Goal: Task Accomplishment & Management: Complete application form

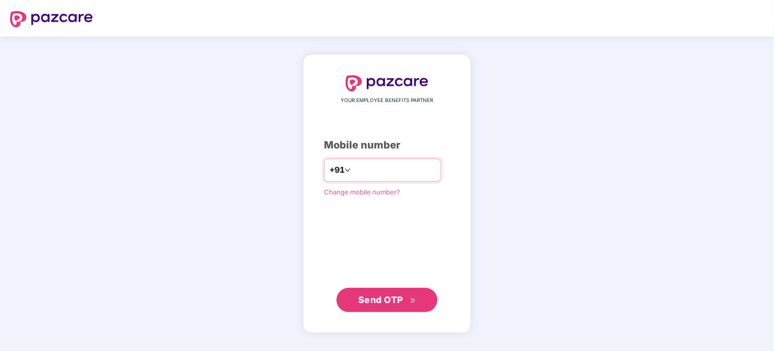
click at [353, 177] on input "number" at bounding box center [394, 170] width 83 height 16
type input "**********"
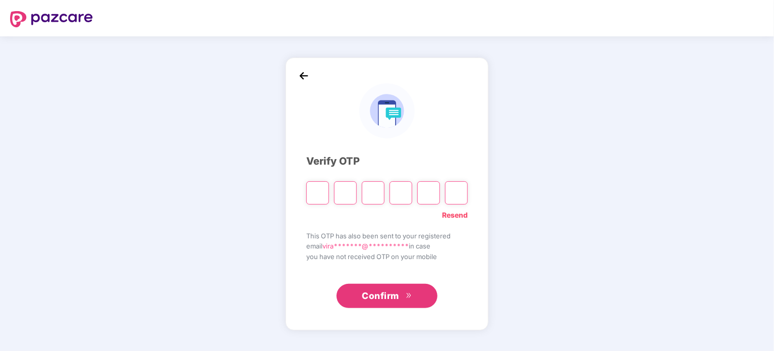
type input "*"
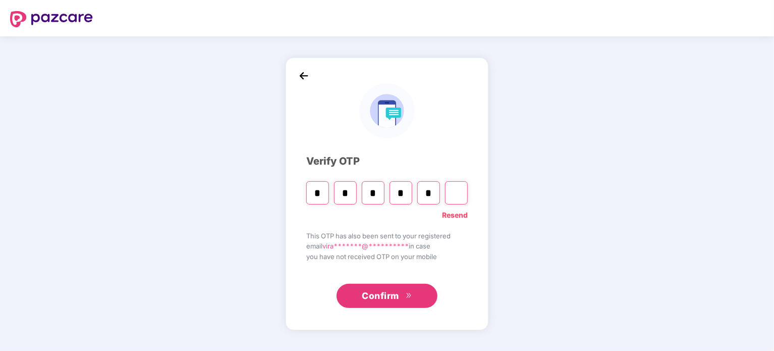
type input "*"
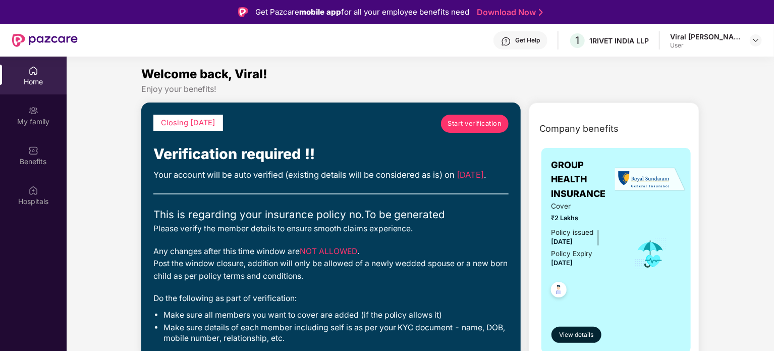
click at [489, 124] on span "Start verification" at bounding box center [475, 124] width 54 height 10
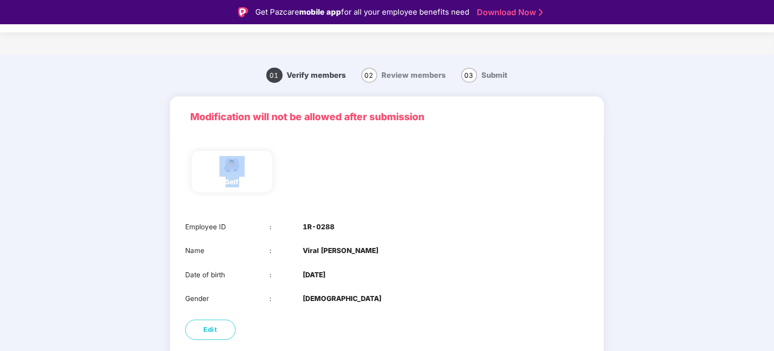
drag, startPoint x: 234, startPoint y: 175, endPoint x: 287, endPoint y: 181, distance: 53.9
click at [287, 181] on div "self" at bounding box center [387, 171] width 412 height 49
click at [238, 179] on div "self" at bounding box center [232, 182] width 25 height 11
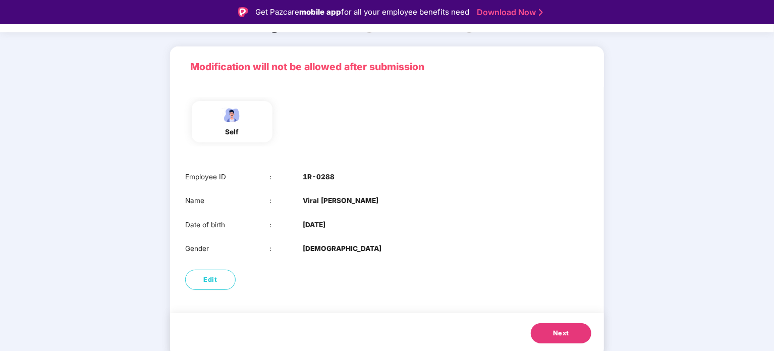
scroll to position [51, 0]
click at [273, 312] on div "Next" at bounding box center [387, 333] width 434 height 43
click at [565, 331] on span "Next" at bounding box center [561, 332] width 16 height 10
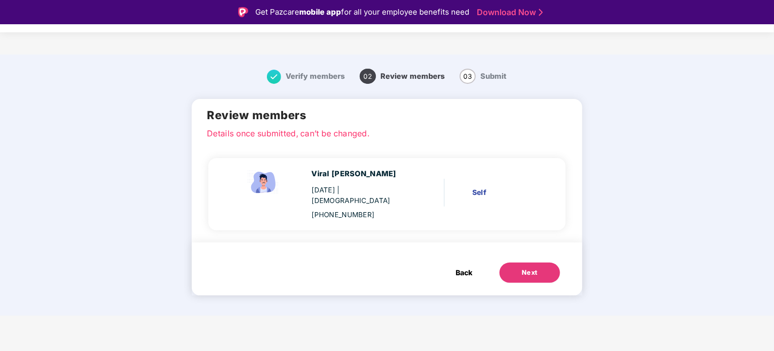
scroll to position [0, 0]
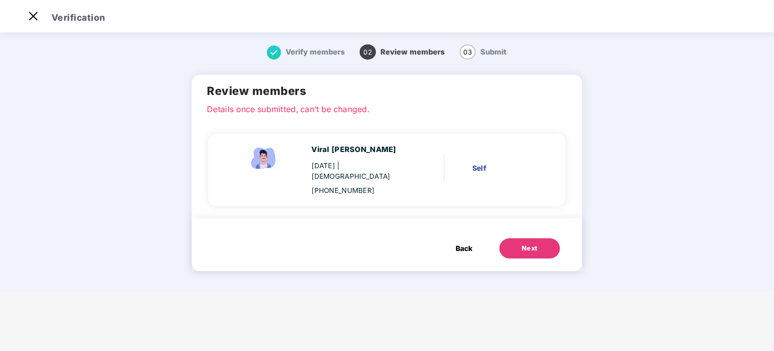
click at [463, 243] on span "Back" at bounding box center [464, 248] width 17 height 11
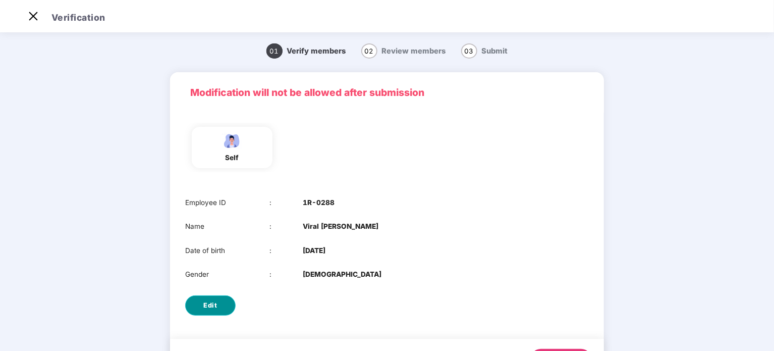
click at [214, 302] on span "Edit" at bounding box center [211, 305] width 14 height 10
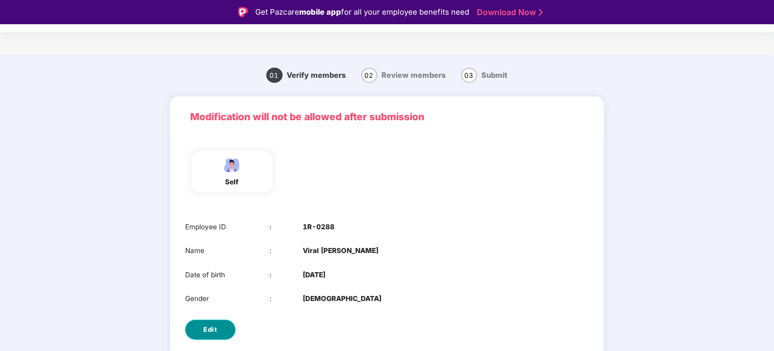
select select "****"
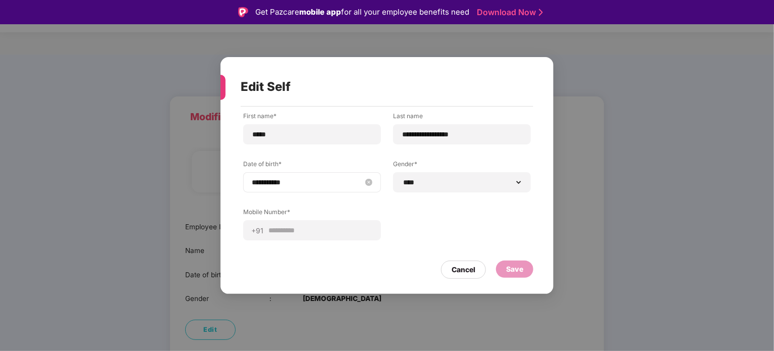
click at [333, 181] on input "**********" at bounding box center [307, 182] width 111 height 11
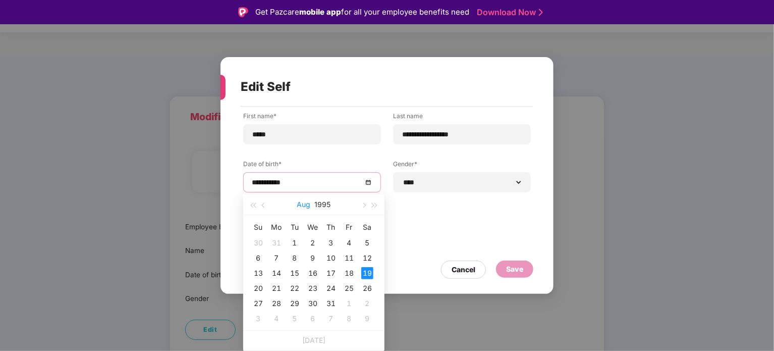
click at [302, 207] on button "Aug" at bounding box center [304, 204] width 14 height 20
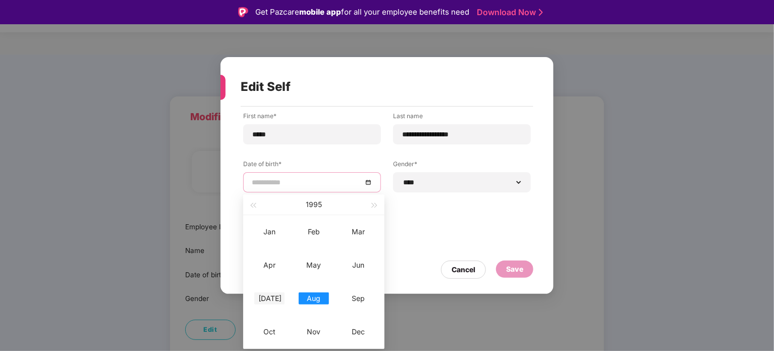
click at [278, 298] on div "[DATE]" at bounding box center [269, 298] width 30 height 12
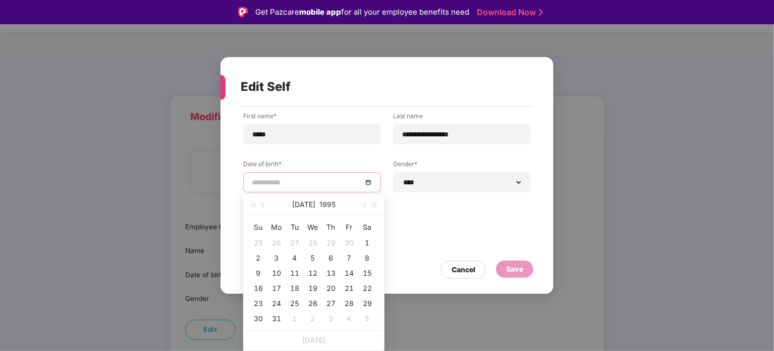
type input "**********"
click at [454, 236] on div "**********" at bounding box center [387, 184] width 288 height 144
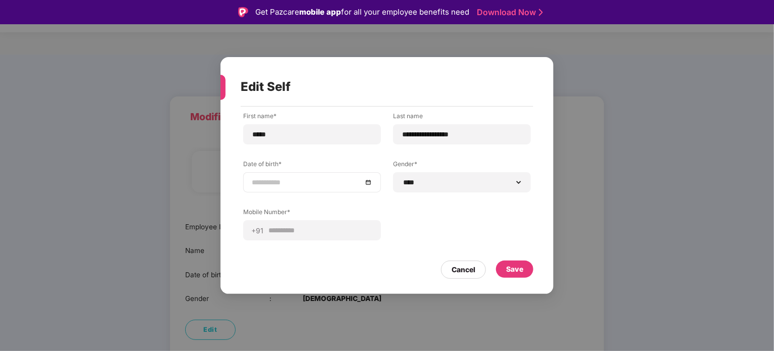
click at [367, 182] on div at bounding box center [312, 182] width 121 height 11
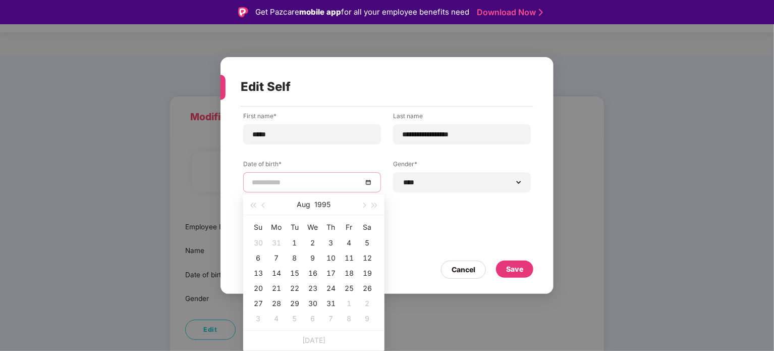
type input "**********"
click at [262, 205] on span "button" at bounding box center [264, 205] width 5 height 5
type input "**********"
click at [313, 288] on div "19" at bounding box center [313, 288] width 12 height 12
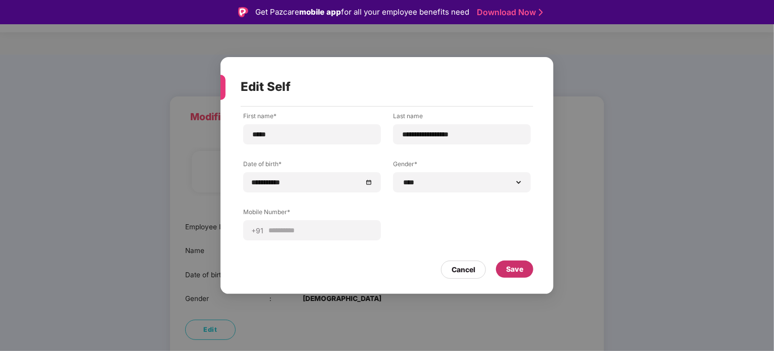
click at [519, 271] on div "Save" at bounding box center [514, 268] width 17 height 11
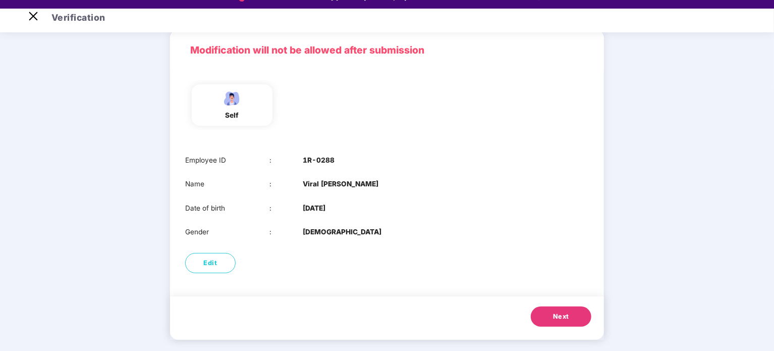
scroll to position [24, 0]
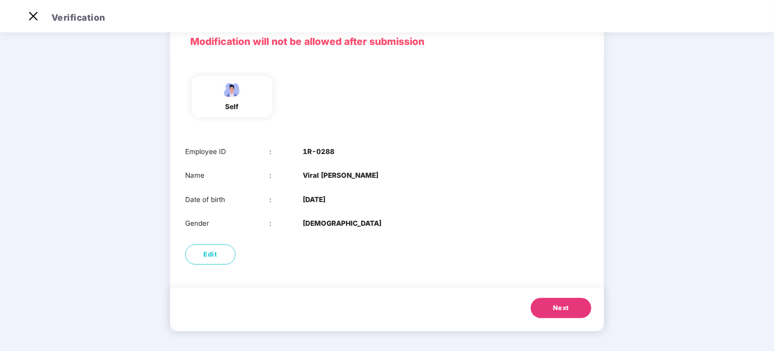
click at [561, 305] on span "Next" at bounding box center [561, 308] width 16 height 10
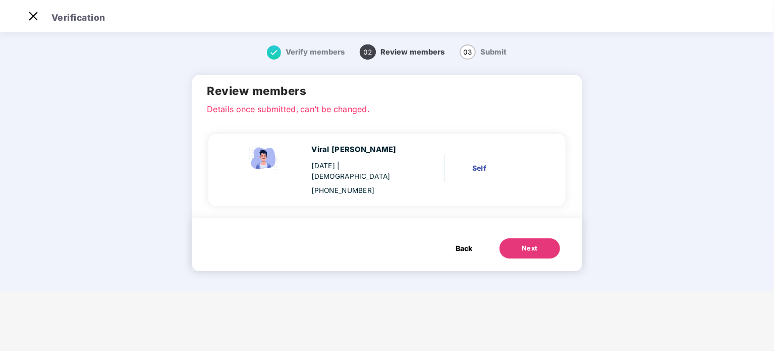
scroll to position [0, 0]
click at [525, 243] on div "Next" at bounding box center [530, 248] width 16 height 10
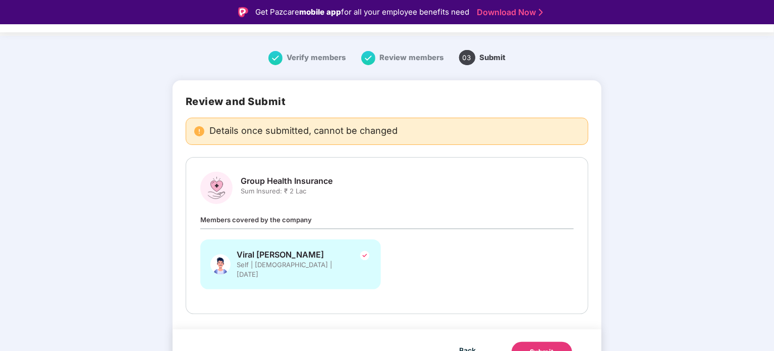
scroll to position [28, 0]
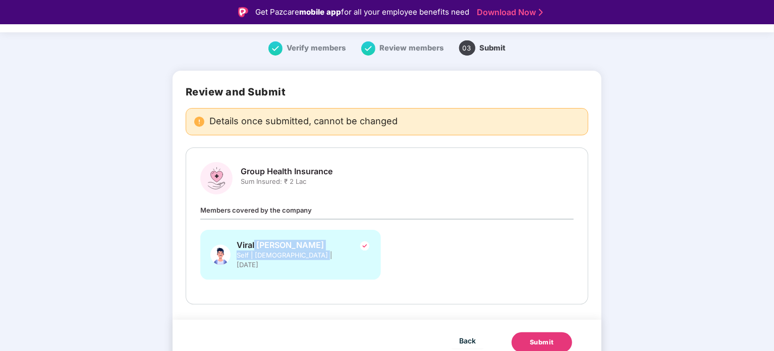
drag, startPoint x: 301, startPoint y: 260, endPoint x: 419, endPoint y: 273, distance: 119.3
click at [348, 266] on div "Viral [PERSON_NAME] Self | [DEMOGRAPHIC_DATA] | [DATE]" at bounding box center [290, 255] width 181 height 50
click at [448, 274] on div "Viral [PERSON_NAME] Self | [DEMOGRAPHIC_DATA] | [DATE]" at bounding box center [387, 260] width 386 height 60
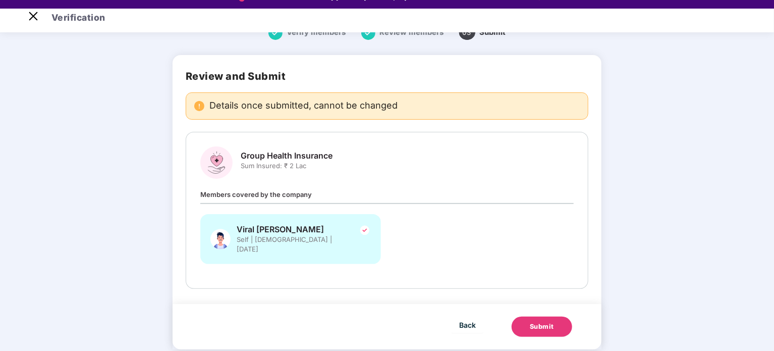
scroll to position [24, 0]
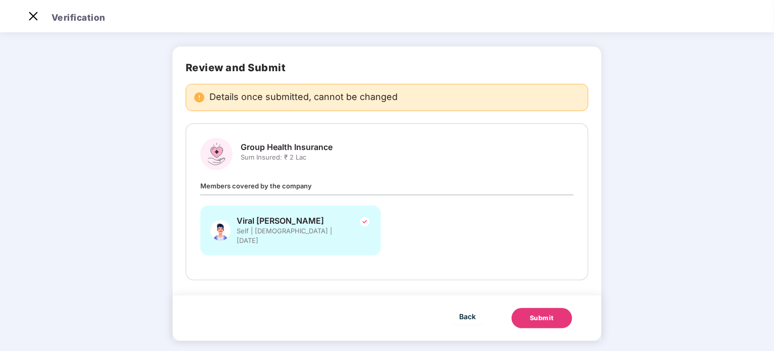
click at [355, 224] on div "Viral [PERSON_NAME] Self | [DEMOGRAPHIC_DATA] | [DATE]" at bounding box center [290, 230] width 181 height 50
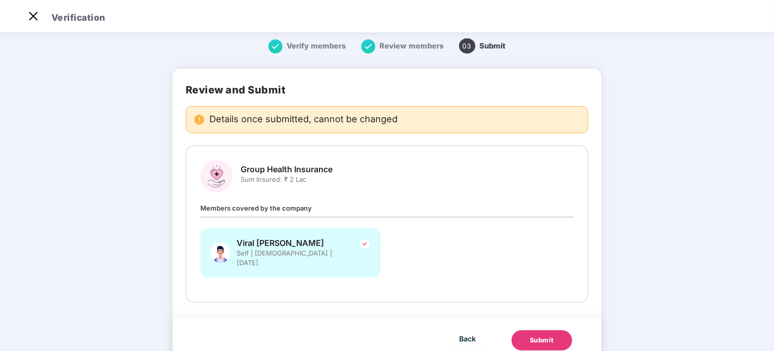
scroll to position [0, 0]
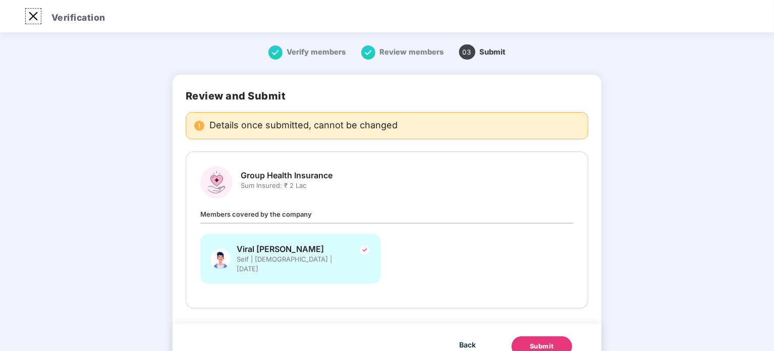
click at [35, 16] on img at bounding box center [33, 16] width 16 height 16
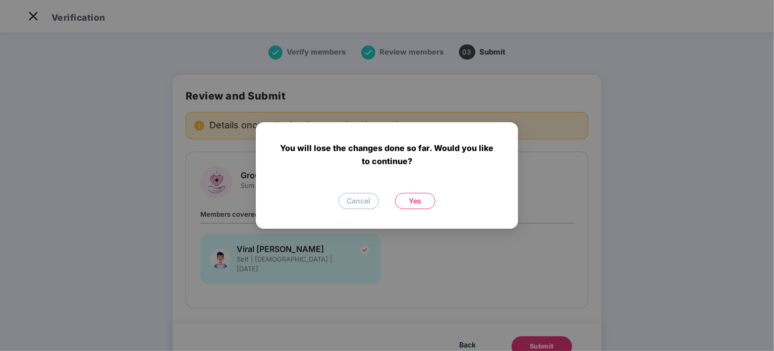
click at [415, 202] on span "Yes" at bounding box center [415, 200] width 13 height 11
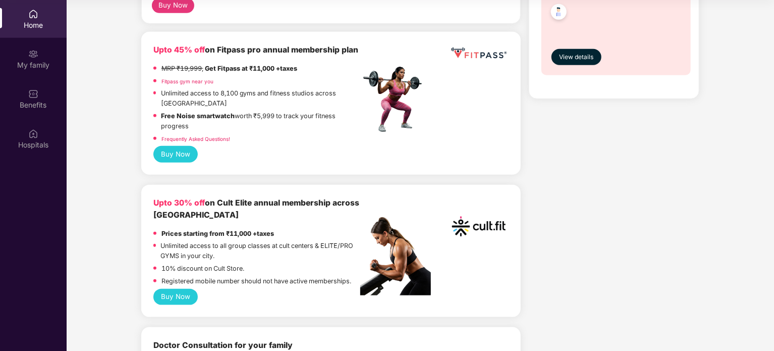
scroll to position [171, 0]
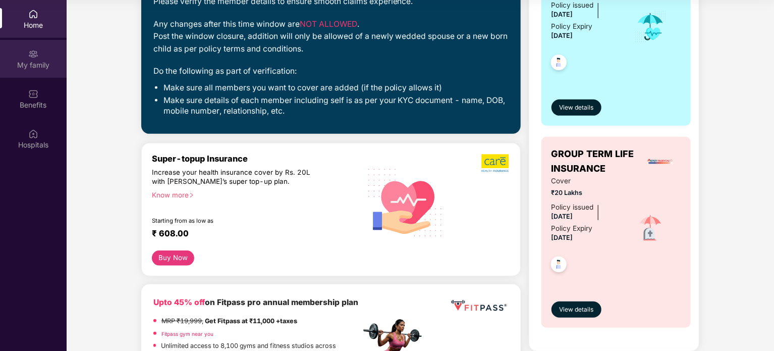
click at [30, 70] on div "My family" at bounding box center [33, 65] width 67 height 10
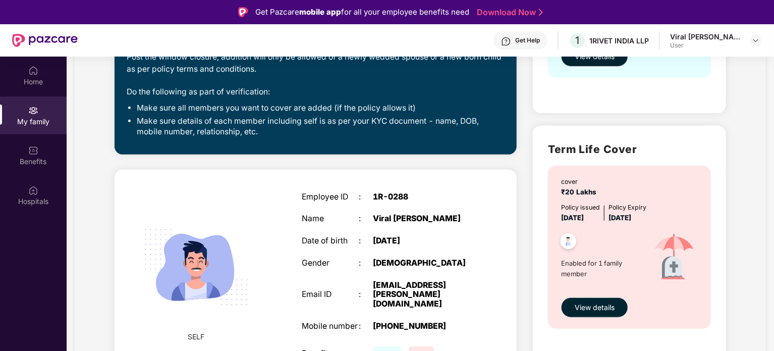
scroll to position [0, 0]
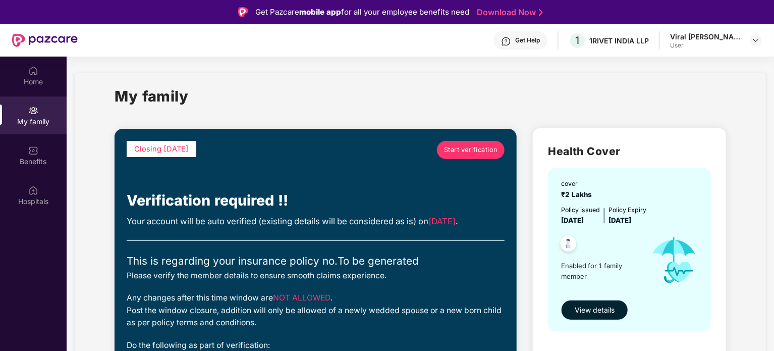
click at [599, 308] on span "View details" at bounding box center [595, 309] width 40 height 11
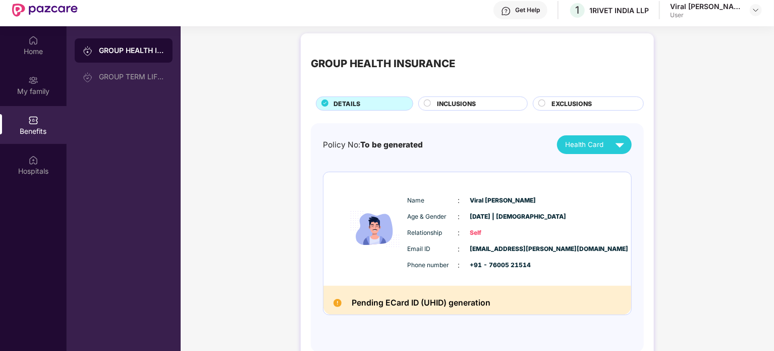
scroll to position [57, 0]
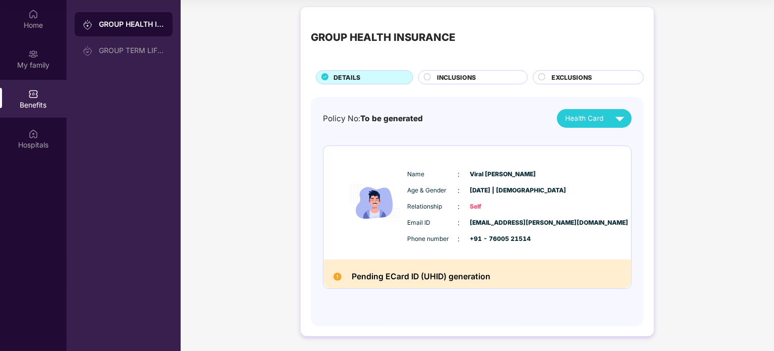
click at [612, 118] on img at bounding box center [620, 119] width 18 height 18
click at [467, 77] on span "INCLUSIONS" at bounding box center [456, 78] width 39 height 10
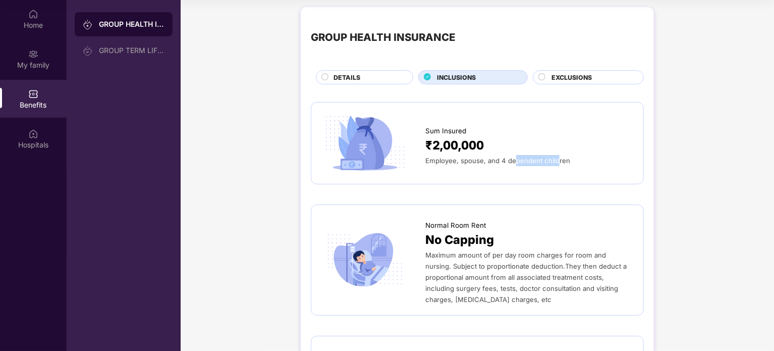
drag, startPoint x: 514, startPoint y: 159, endPoint x: 557, endPoint y: 156, distance: 43.0
click at [557, 156] on span "Employee, spouse, and 4 dependent children" at bounding box center [497, 160] width 145 height 8
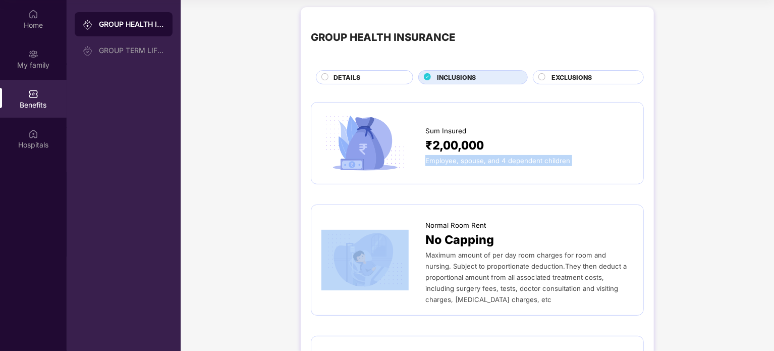
click at [557, 156] on span "Employee, spouse, and 4 dependent children" at bounding box center [497, 160] width 145 height 8
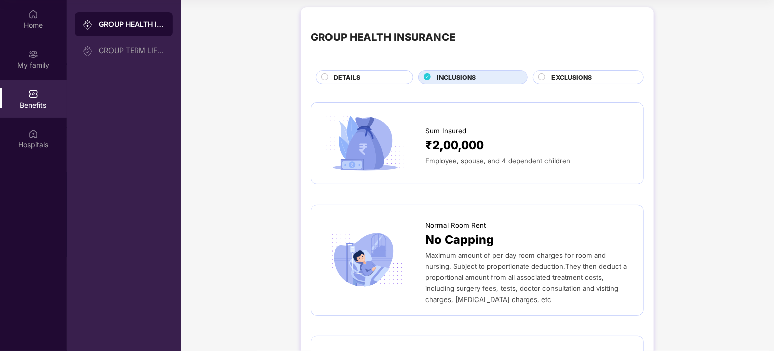
click at [496, 266] on span "Maximum amount of per day room charges for room and nursing. Subject to proport…" at bounding box center [525, 277] width 201 height 52
click at [495, 266] on span "Maximum amount of per day room charges for room and nursing. Subject to proport…" at bounding box center [525, 277] width 201 height 52
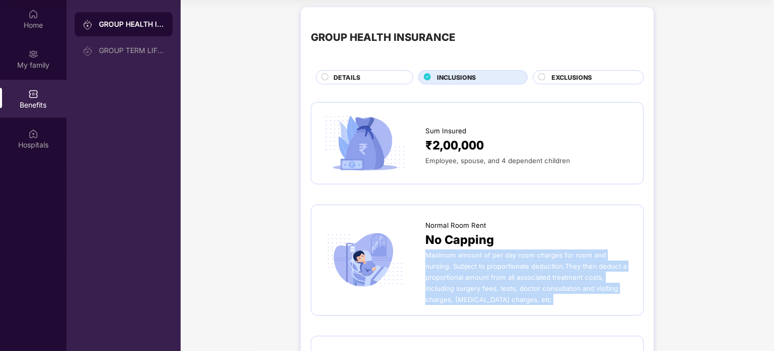
click at [495, 266] on span "Maximum amount of per day room charges for room and nursing. Subject to proport…" at bounding box center [525, 277] width 201 height 52
click at [454, 264] on span "Maximum amount of per day room charges for room and nursing. Subject to proport…" at bounding box center [525, 277] width 201 height 52
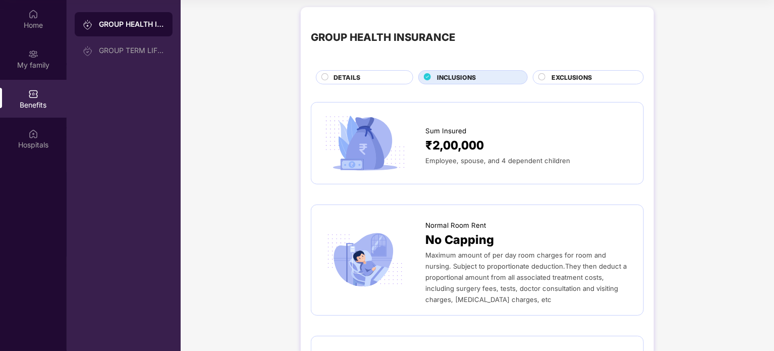
click at [422, 253] on div at bounding box center [373, 260] width 104 height 61
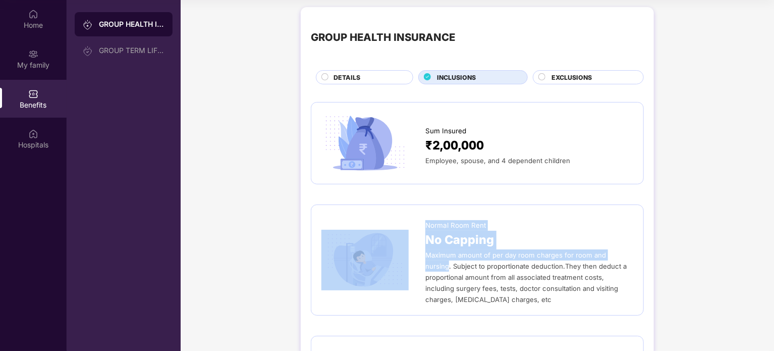
drag, startPoint x: 422, startPoint y: 253, endPoint x: 627, endPoint y: 259, distance: 205.0
click at [613, 259] on div "Normal Room Rent No Capping Maximum amount of per day room charges for room and…" at bounding box center [477, 260] width 312 height 90
click at [627, 259] on div "Maximum amount of per day room charges for room and nursing. Subject to proport…" at bounding box center [529, 277] width 208 height 56
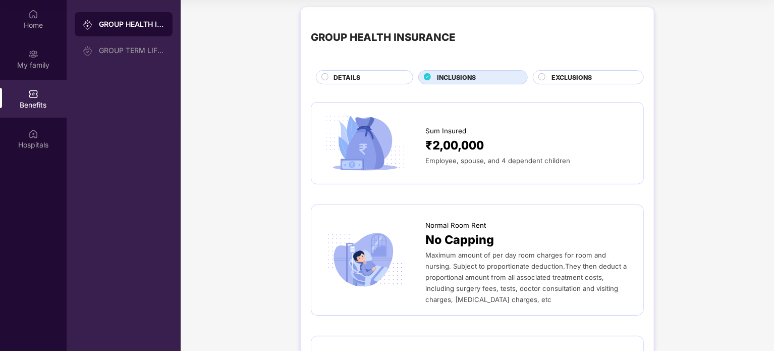
click at [575, 79] on span "EXCLUSIONS" at bounding box center [572, 78] width 40 height 10
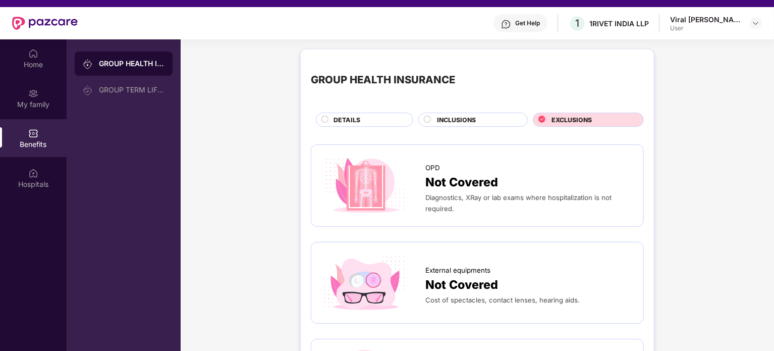
scroll to position [0, 0]
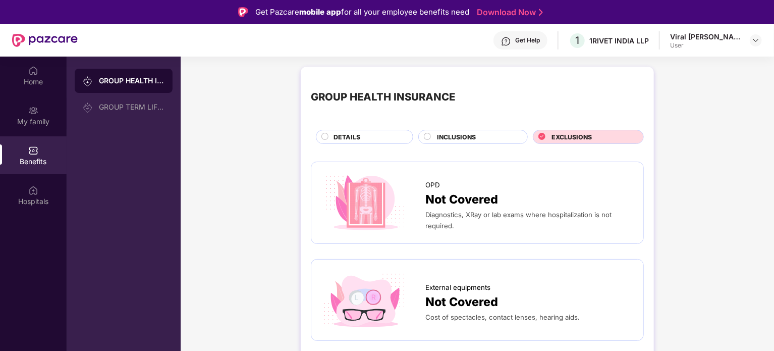
click at [454, 128] on div "GROUP HEALTH INSURANCE DETAILS INCLUSIONS EXCLUSIONS" at bounding box center [477, 110] width 333 height 67
click at [459, 134] on span "INCLUSIONS" at bounding box center [456, 137] width 39 height 10
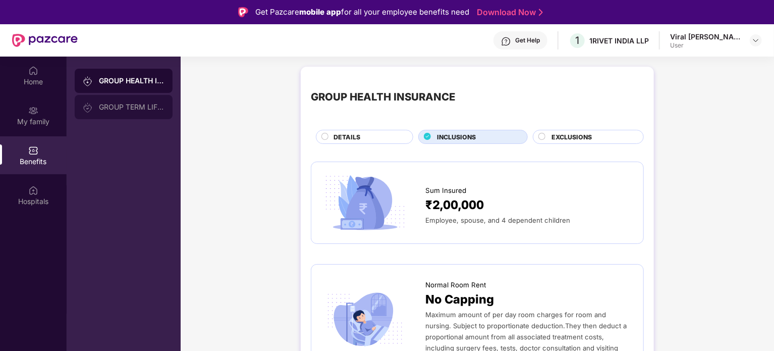
click at [140, 115] on div "GROUP TERM LIFE INSURANCE" at bounding box center [124, 107] width 98 height 24
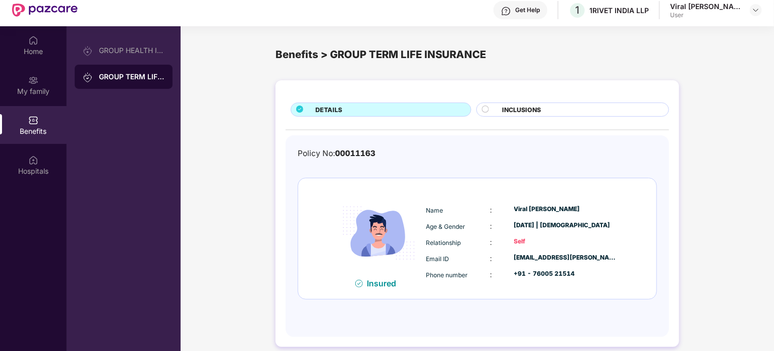
scroll to position [57, 0]
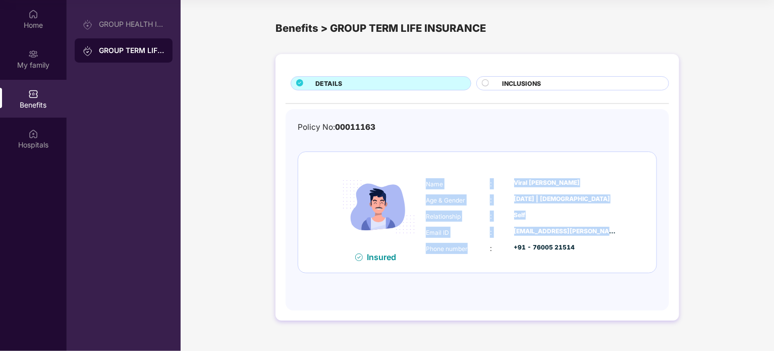
drag, startPoint x: 512, startPoint y: 238, endPoint x: 388, endPoint y: 261, distance: 126.7
click at [391, 261] on div "Insured Name : [PERSON_NAME] Age & Gender : [DATE] | [DEMOGRAPHIC_DATA] Relatio…" at bounding box center [477, 212] width 358 height 121
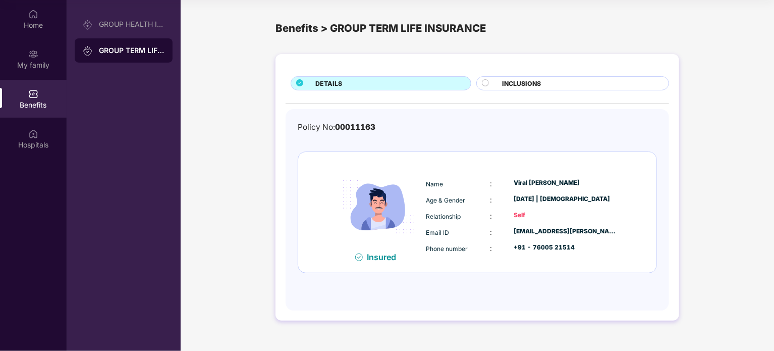
drag, startPoint x: 503, startPoint y: 94, endPoint x: 510, endPoint y: 79, distance: 17.2
click at [503, 92] on div "DETAILS INCLUSIONS Policy No: 00011163 Insured Name : [PERSON_NAME] Age & Gende…" at bounding box center [478, 187] width 404 height 266
click at [510, 79] on span "INCLUSIONS" at bounding box center [521, 84] width 39 height 10
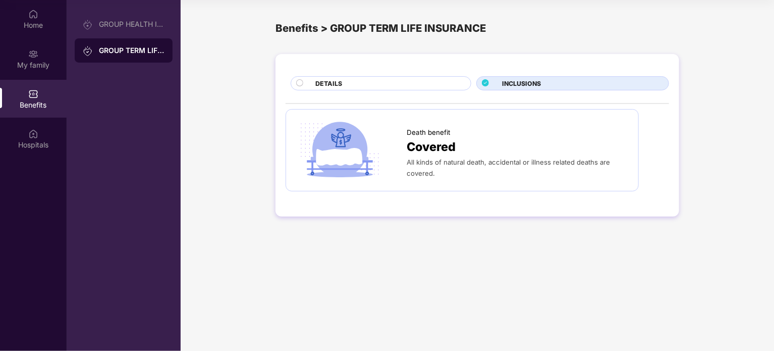
click at [338, 83] on span "DETAILS" at bounding box center [328, 84] width 27 height 10
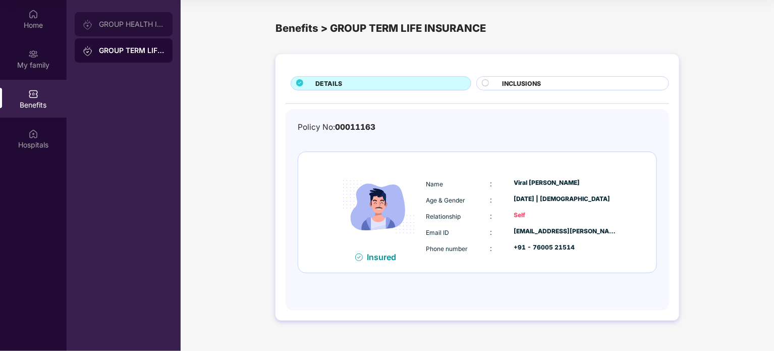
click at [109, 20] on div "GROUP HEALTH INSURANCE" at bounding box center [124, 24] width 98 height 24
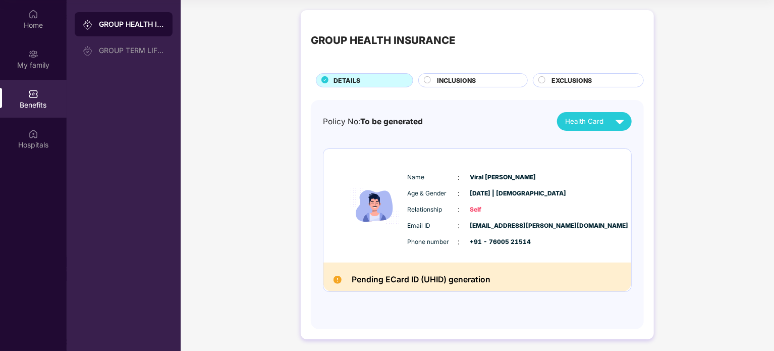
click at [497, 76] on div "INCLUSIONS" at bounding box center [477, 81] width 90 height 11
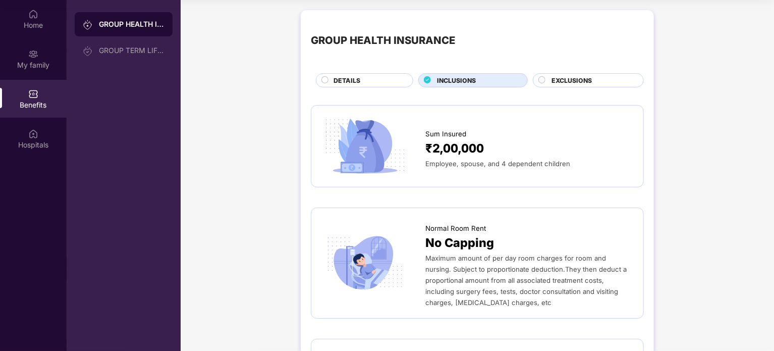
click at [371, 80] on div "DETAILS" at bounding box center [368, 81] width 79 height 11
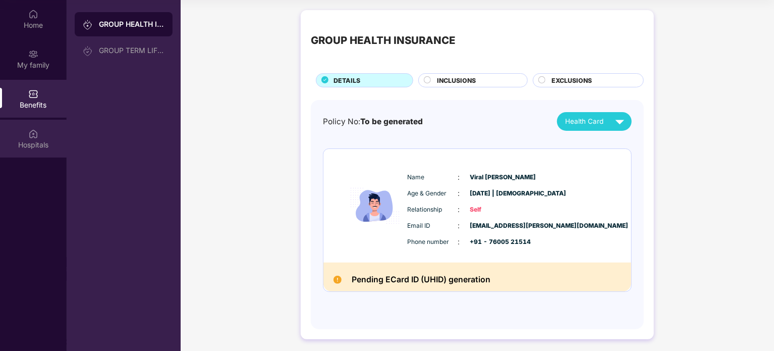
click at [32, 146] on div "Hospitals" at bounding box center [33, 145] width 67 height 10
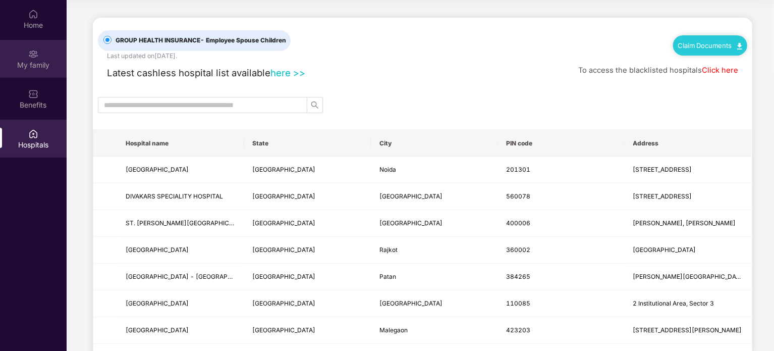
click at [41, 58] on div "My family" at bounding box center [33, 59] width 67 height 38
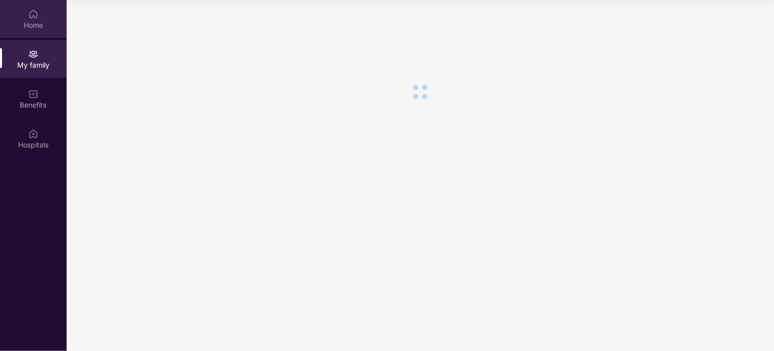
click at [28, 15] on img at bounding box center [33, 14] width 10 height 10
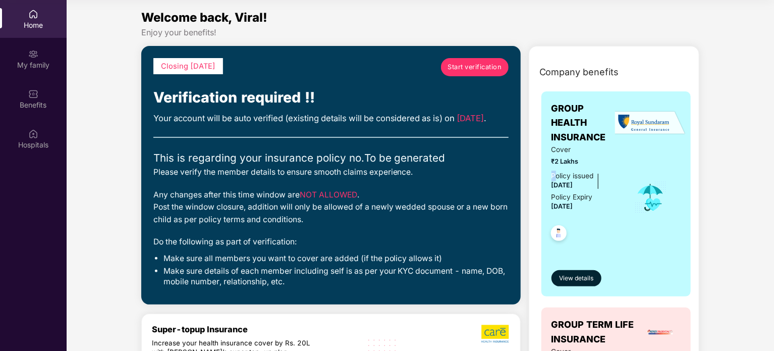
drag, startPoint x: 554, startPoint y: 175, endPoint x: 562, endPoint y: 205, distance: 31.5
click at [555, 182] on div "GROUP HEALTH INSURANCE Cover ₹2 Lakhs Policy issued [DATE] Policy Expiry [DATE]…" at bounding box center [617, 193] width 150 height 205
click at [563, 217] on div at bounding box center [586, 230] width 69 height 37
drag, startPoint x: 558, startPoint y: 188, endPoint x: 572, endPoint y: 197, distance: 16.8
click at [565, 188] on div "GROUP HEALTH INSURANCE Cover ₹2 Lakhs Policy issued [DATE] Policy Expiry [DATE]…" at bounding box center [617, 193] width 150 height 205
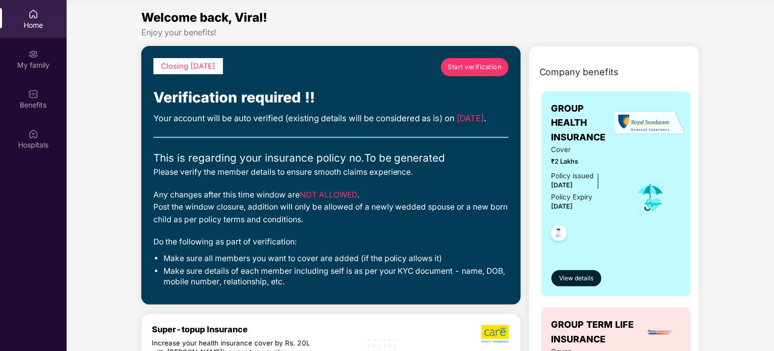
click at [573, 203] on span "[DATE]" at bounding box center [563, 206] width 22 height 8
click at [559, 234] on img at bounding box center [559, 234] width 25 height 25
drag, startPoint x: 559, startPoint y: 234, endPoint x: 614, endPoint y: 218, distance: 57.8
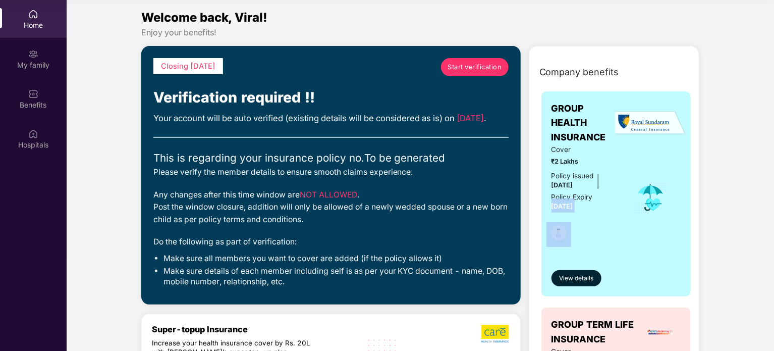
click at [581, 231] on div at bounding box center [586, 230] width 69 height 37
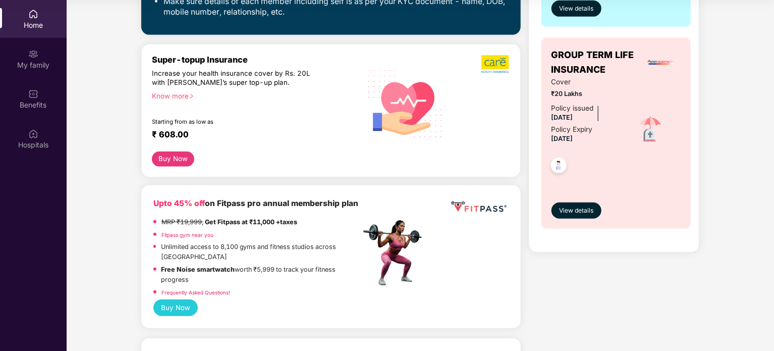
scroll to position [252, 0]
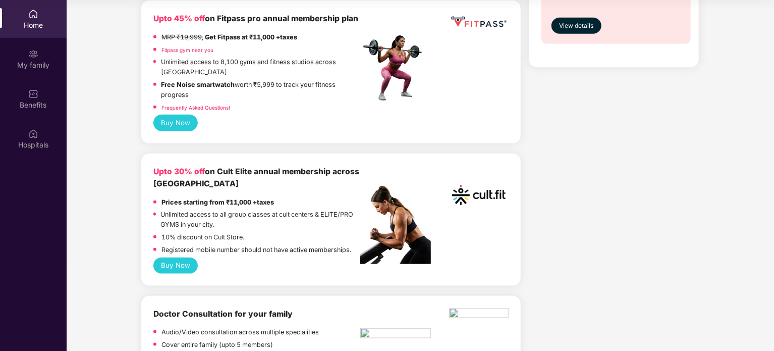
drag, startPoint x: 178, startPoint y: 147, endPoint x: 105, endPoint y: 139, distance: 73.1
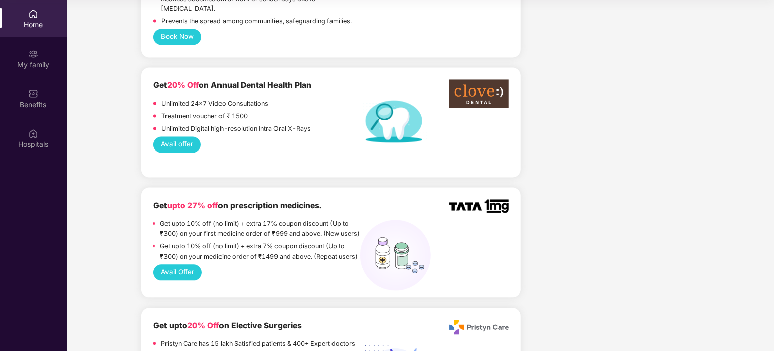
scroll to position [0, 0]
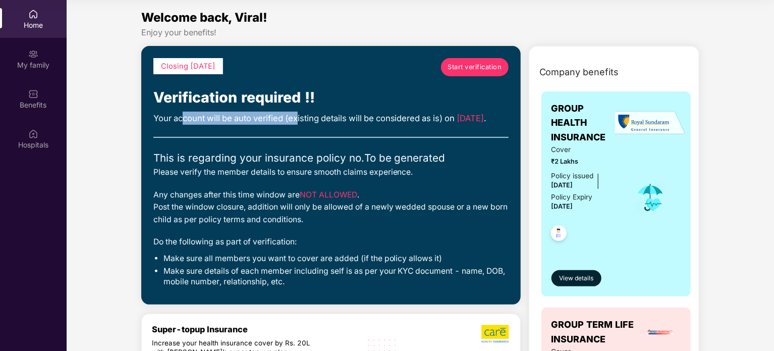
drag, startPoint x: 187, startPoint y: 122, endPoint x: 365, endPoint y: 121, distance: 177.6
click at [359, 121] on div "Your account will be auto verified (existing details will be considered as is) …" at bounding box center [330, 118] width 355 height 13
click at [403, 116] on div "Your account will be auto verified (existing details will be considered as is) …" at bounding box center [330, 118] width 355 height 13
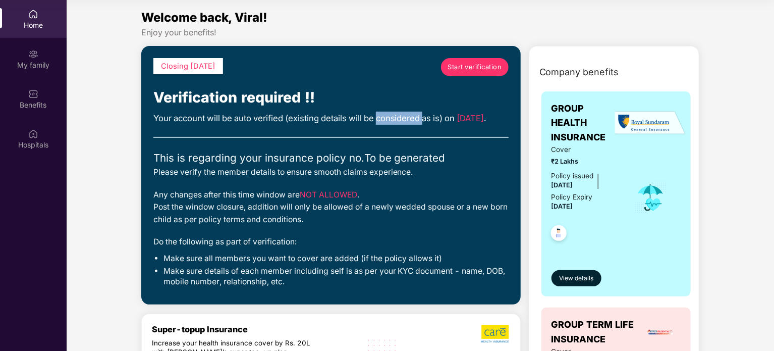
click at [403, 116] on div "Your account will be auto verified (existing details will be considered as is) …" at bounding box center [330, 118] width 355 height 13
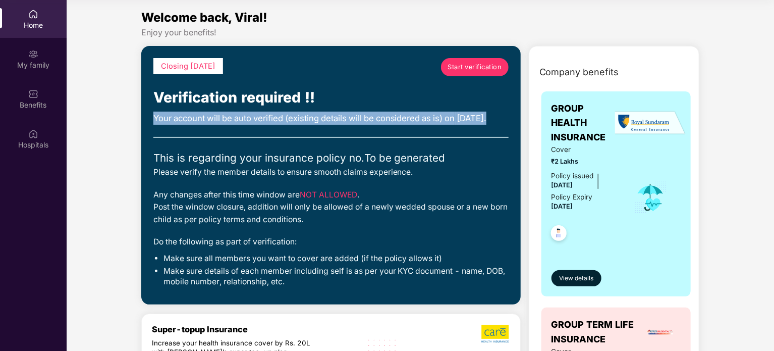
click at [403, 116] on div "Your account will be auto verified (existing details will be considered as is) …" at bounding box center [330, 118] width 355 height 13
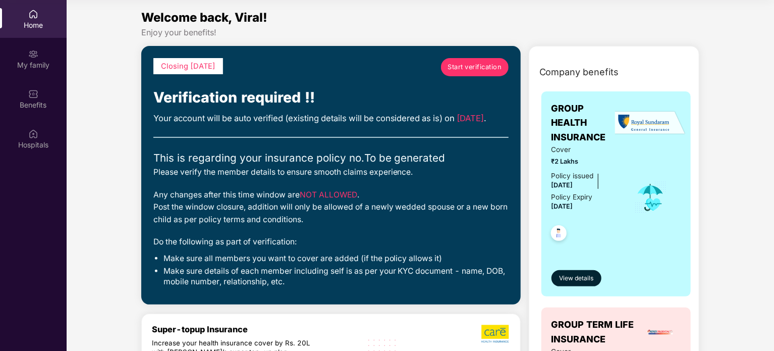
click at [354, 155] on div "Closing [DATE] Start verification Verification required !! Your account will be…" at bounding box center [330, 175] width 355 height 234
click at [303, 111] on div "Closing [DATE] Start verification Verification required !! Your account will be…" at bounding box center [330, 175] width 355 height 234
drag, startPoint x: 303, startPoint y: 111, endPoint x: 373, endPoint y: 115, distance: 70.8
click at [368, 115] on div "Closing [DATE] Start verification Verification required !! Your account will be…" at bounding box center [330, 175] width 355 height 234
click at [396, 118] on div "Your account will be auto verified (existing details will be considered as is) …" at bounding box center [330, 118] width 355 height 13
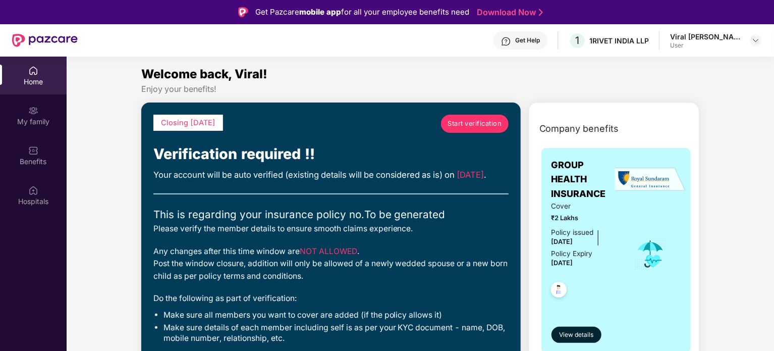
click at [713, 41] on div "User" at bounding box center [705, 45] width 71 height 8
click at [768, 40] on header "Get Help 1 1RIVET [GEOGRAPHIC_DATA] LLP Viral [PERSON_NAME] User" at bounding box center [387, 40] width 774 height 32
click at [749, 36] on div "Viral [PERSON_NAME] User" at bounding box center [716, 41] width 92 height 18
drag, startPoint x: 769, startPoint y: 43, endPoint x: 761, endPoint y: 42, distance: 8.7
click at [769, 44] on header "Get Help 1 1RIVET [GEOGRAPHIC_DATA] LLP Viral [PERSON_NAME] User" at bounding box center [387, 40] width 774 height 32
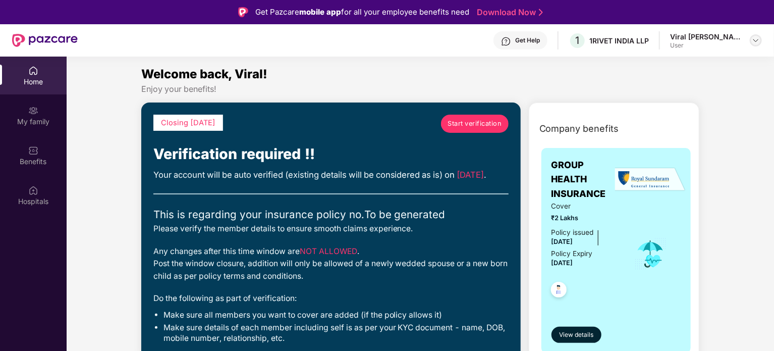
click at [758, 41] on img at bounding box center [756, 40] width 8 height 8
click at [755, 40] on img at bounding box center [756, 40] width 8 height 8
click at [751, 46] on div "Viral [PERSON_NAME] User" at bounding box center [716, 41] width 92 height 18
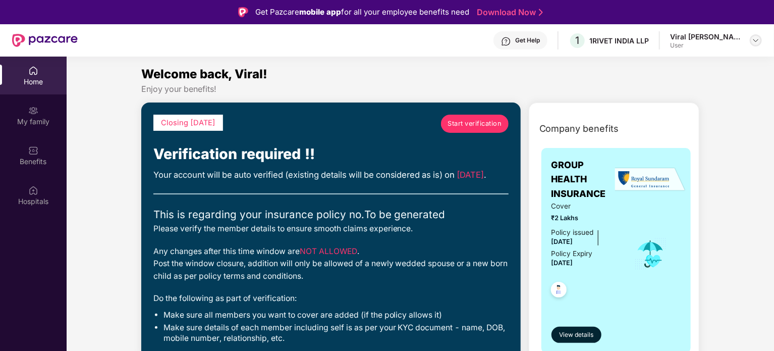
click at [753, 41] on img at bounding box center [756, 40] width 8 height 8
click at [675, 95] on div "Viral [PERSON_NAME]" at bounding box center [709, 92] width 77 height 10
click at [673, 46] on div "User" at bounding box center [705, 45] width 71 height 8
click at [614, 36] on div "1RIVET INDIA LLP" at bounding box center [619, 41] width 60 height 10
click at [515, 41] on div "Get Help" at bounding box center [521, 40] width 54 height 18
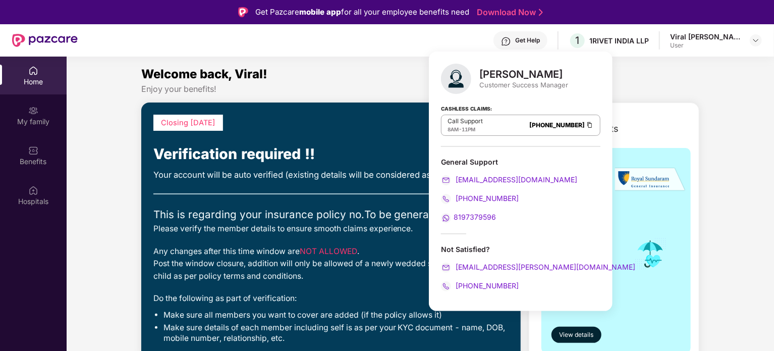
click at [435, 42] on div "Get Help 1 1RIVET [GEOGRAPHIC_DATA] LLP Viral [PERSON_NAME] User" at bounding box center [420, 40] width 684 height 32
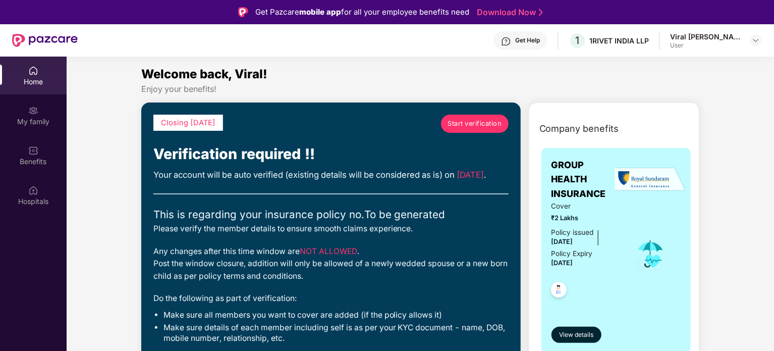
click at [517, 44] on div "Get Help" at bounding box center [521, 40] width 54 height 18
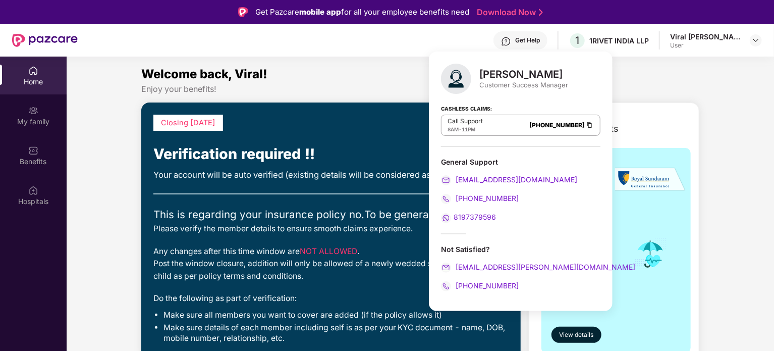
click at [517, 44] on div "Get Help" at bounding box center [521, 40] width 54 height 18
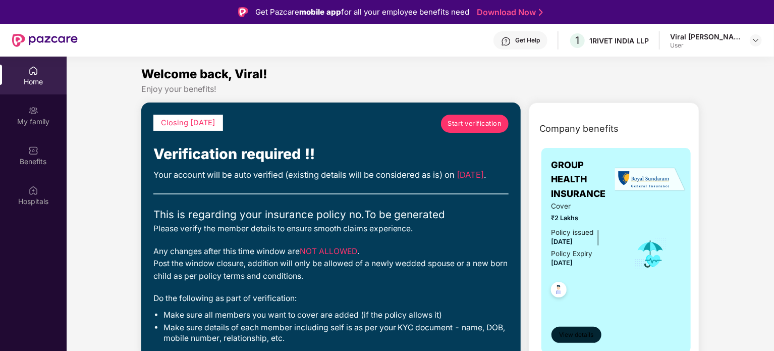
click at [584, 337] on span "View details" at bounding box center [576, 335] width 34 height 10
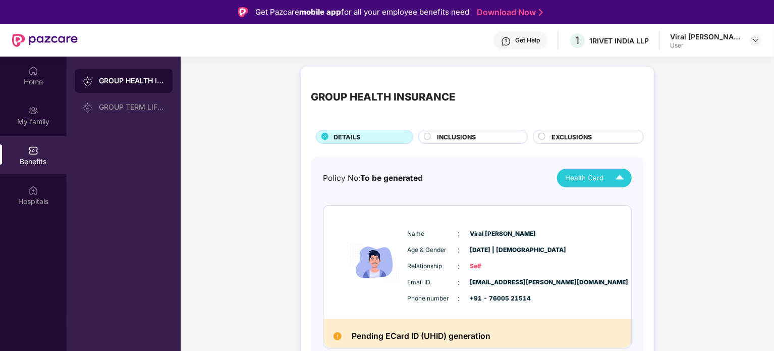
click at [609, 179] on div "Health Card" at bounding box center [597, 178] width 64 height 18
click at [376, 190] on div "Policy No: To be generated Health Card Name : [PERSON_NAME] Age & Gender : [DAT…" at bounding box center [477, 266] width 309 height 195
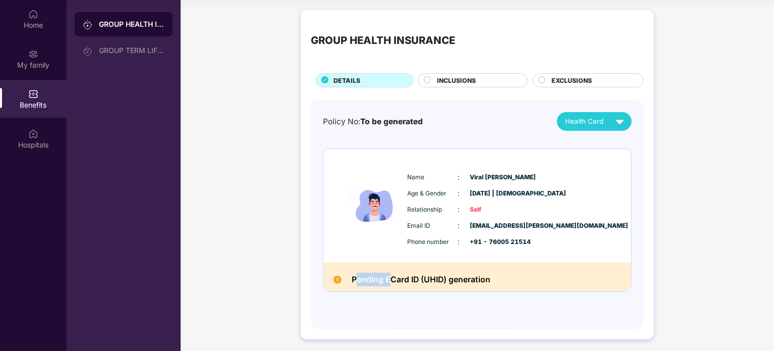
drag, startPoint x: 357, startPoint y: 282, endPoint x: 477, endPoint y: 297, distance: 121.1
click at [477, 297] on div "Policy No: To be generated Health Card Name : [PERSON_NAME] Age & Gender : [DAT…" at bounding box center [477, 209] width 309 height 195
click at [508, 297] on div "Policy No: To be generated Health Card Name : [PERSON_NAME] Age & Gender : [DAT…" at bounding box center [477, 209] width 309 height 195
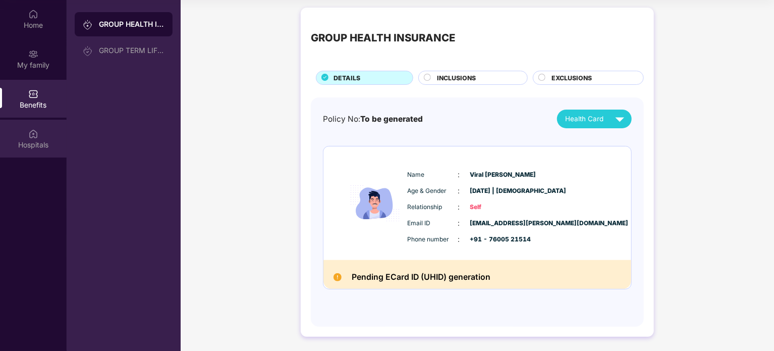
scroll to position [3, 0]
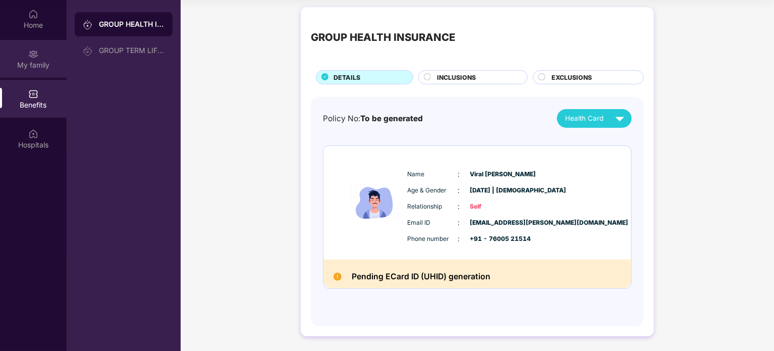
click at [26, 70] on div "My family" at bounding box center [33, 59] width 67 height 38
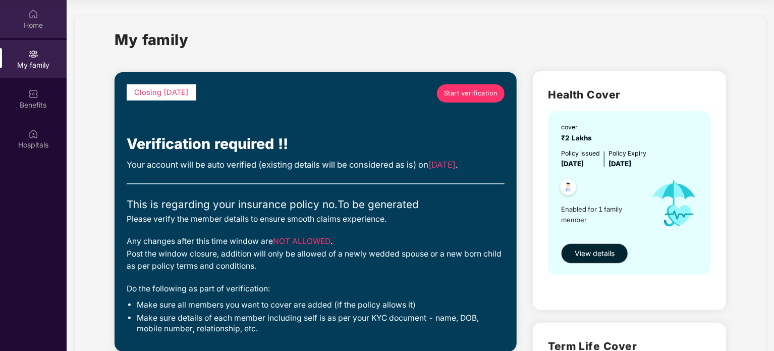
click at [28, 18] on div "Home" at bounding box center [33, 19] width 67 height 38
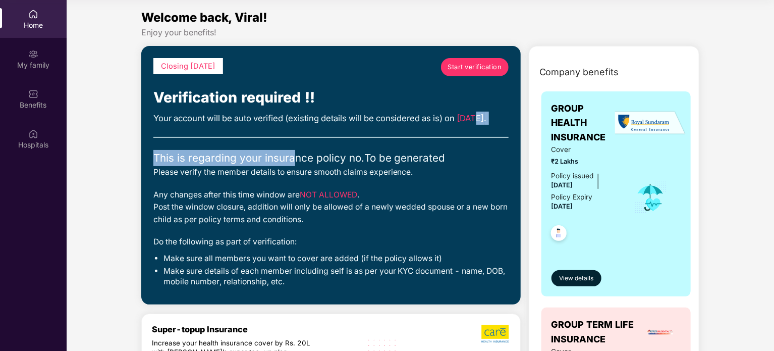
drag, startPoint x: 172, startPoint y: 137, endPoint x: 349, endPoint y: 176, distance: 182.0
click at [323, 176] on div "Closing [DATE] Start verification Verification required !! Your account will be…" at bounding box center [330, 175] width 355 height 234
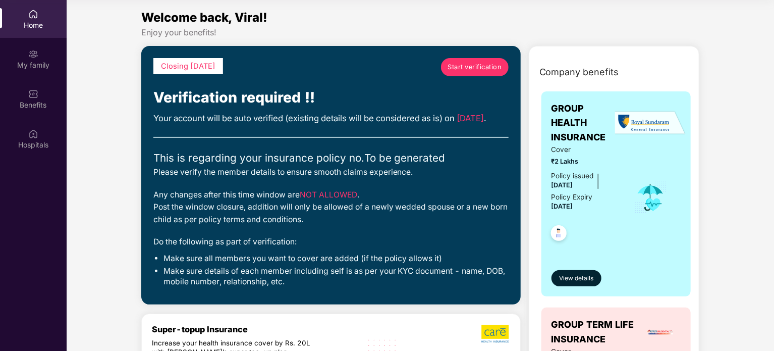
click at [374, 166] on div "This is regarding your insurance policy no. To be generated" at bounding box center [330, 158] width 355 height 16
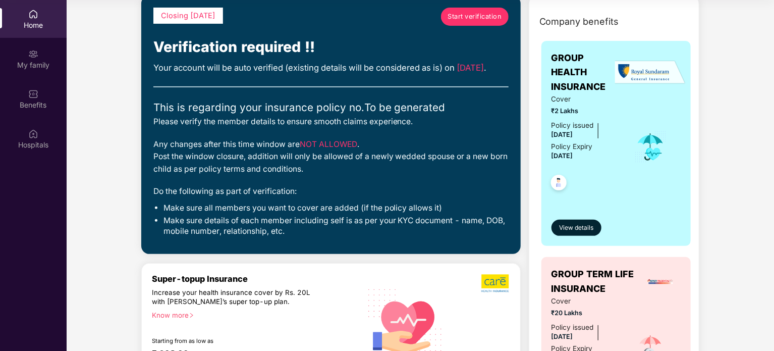
click at [169, 213] on li "Make sure all members you want to cover are added (if the policy allows it)" at bounding box center [336, 208] width 345 height 11
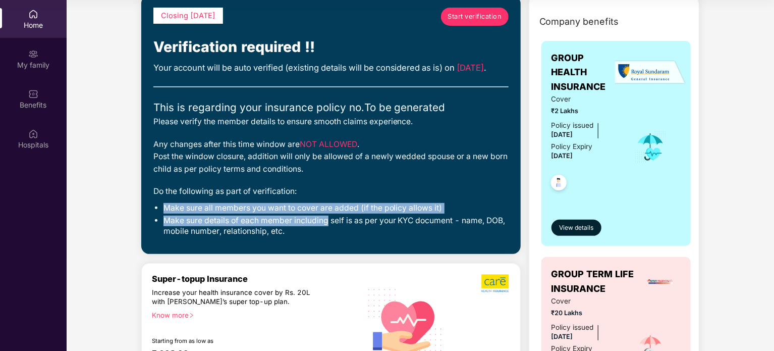
drag, startPoint x: 169, startPoint y: 220, endPoint x: 319, endPoint y: 230, distance: 150.7
click at [319, 230] on ul "Make sure all members you want to cover are added (if the policy allows it) Mak…" at bounding box center [330, 220] width 355 height 34
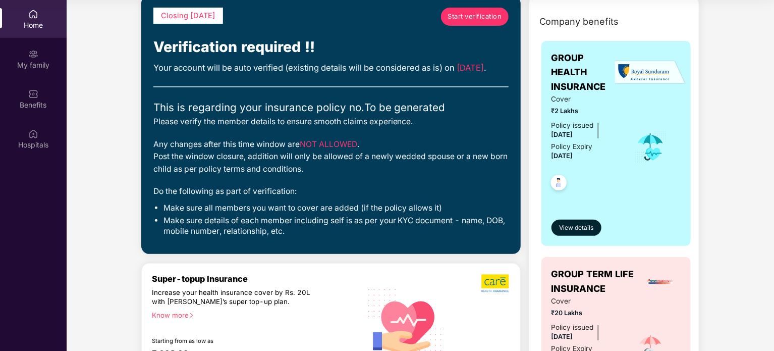
click at [178, 254] on div "Closing [DATE] Start verification Verification required !! Your account will be…" at bounding box center [331, 124] width 380 height 258
drag, startPoint x: 212, startPoint y: 236, endPoint x: 361, endPoint y: 239, distance: 149.4
click at [360, 237] on li "Make sure details of each member including self is as per your KYC document - n…" at bounding box center [336, 225] width 345 height 21
click at [429, 237] on li "Make sure details of each member including self is as per your KYC document - n…" at bounding box center [336, 225] width 345 height 21
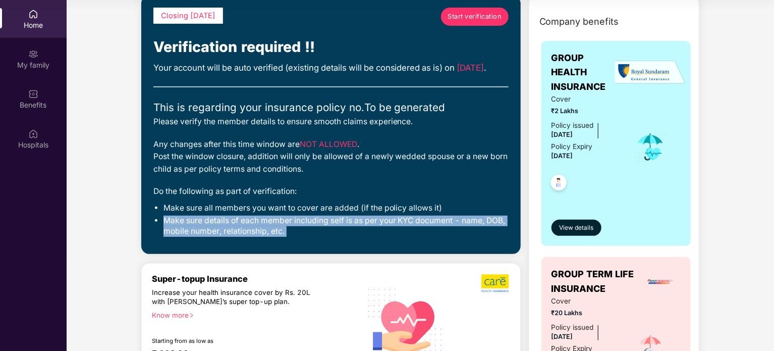
click at [429, 237] on li "Make sure details of each member including self is as per your KYC document - n…" at bounding box center [336, 225] width 345 height 21
click at [438, 254] on div "Closing [DATE] Start verification Verification required !! Your account will be…" at bounding box center [331, 124] width 380 height 258
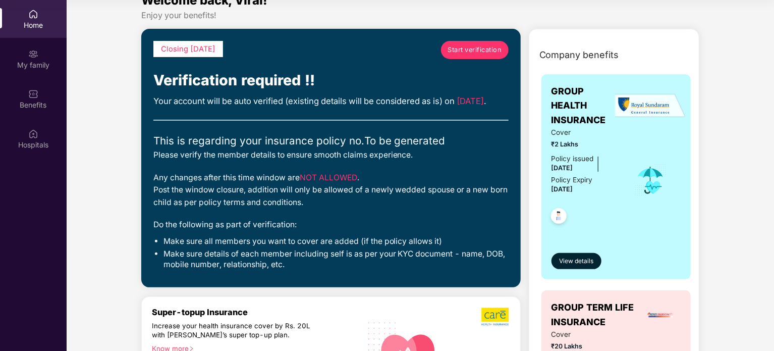
scroll to position [0, 0]
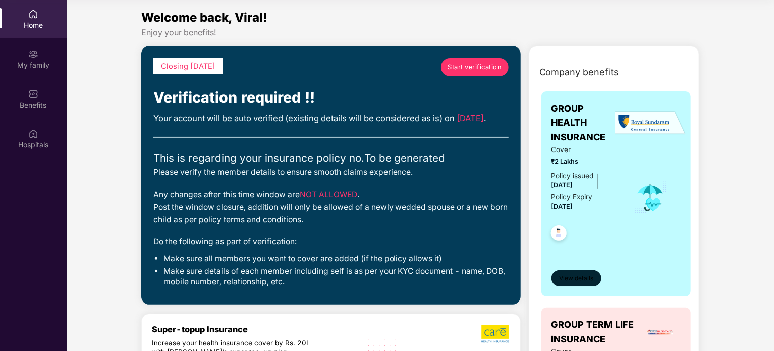
click at [565, 281] on span "View details" at bounding box center [576, 279] width 34 height 10
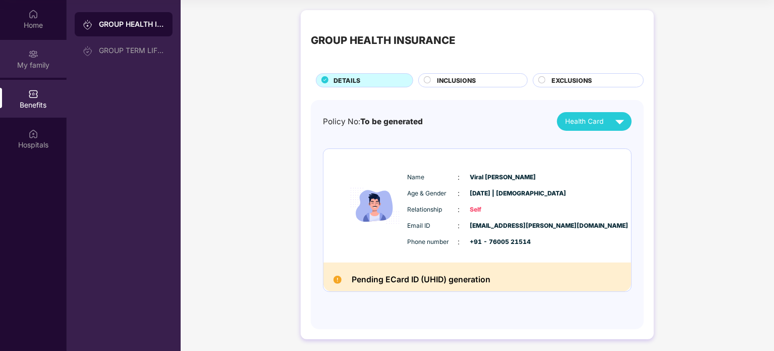
click at [36, 62] on div "My family" at bounding box center [33, 65] width 67 height 10
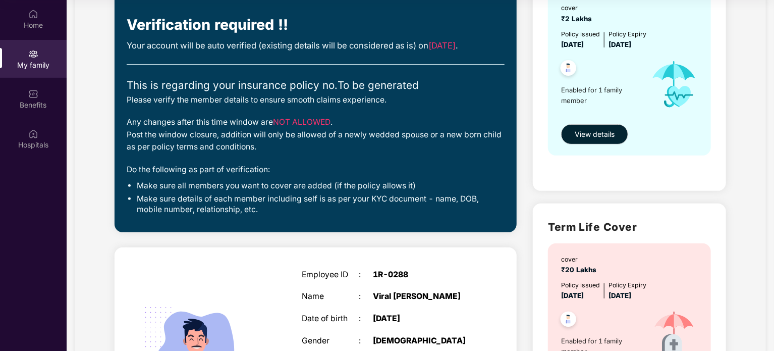
scroll to position [253, 0]
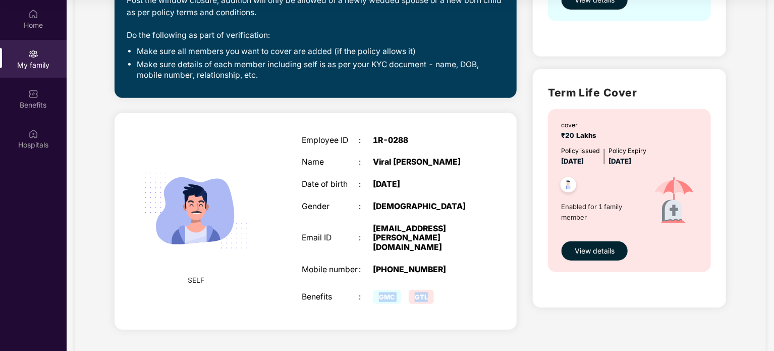
drag, startPoint x: 373, startPoint y: 296, endPoint x: 441, endPoint y: 295, distance: 67.6
click at [441, 295] on div "Employee ID : 1R-0288 Name : [PERSON_NAME] Date of birth : [DEMOGRAPHIC_DATA] G…" at bounding box center [387, 221] width 191 height 196
click at [358, 292] on div "Benefits" at bounding box center [330, 297] width 57 height 10
click at [574, 220] on span "Enabled for 1 family member" at bounding box center [601, 211] width 81 height 21
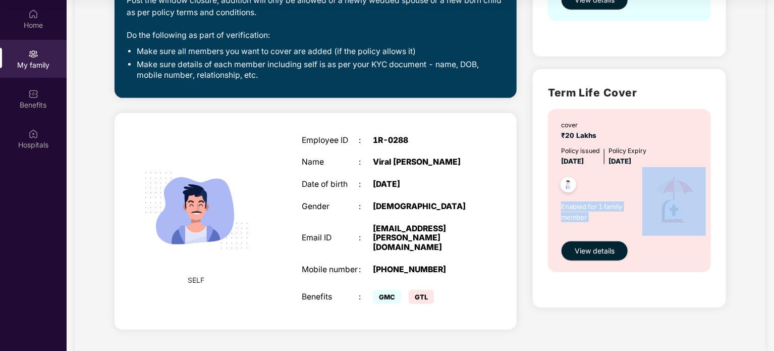
click at [574, 220] on span "Enabled for 1 family member" at bounding box center [601, 211] width 81 height 21
click at [572, 217] on span "Enabled for 1 family member" at bounding box center [601, 211] width 81 height 21
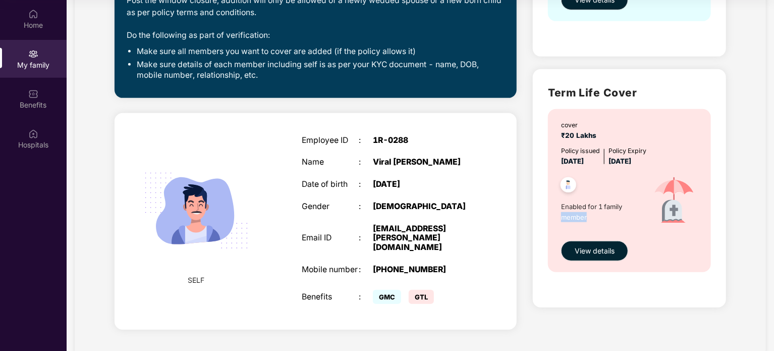
click at [572, 217] on span "Enabled for 1 family member" at bounding box center [601, 211] width 81 height 21
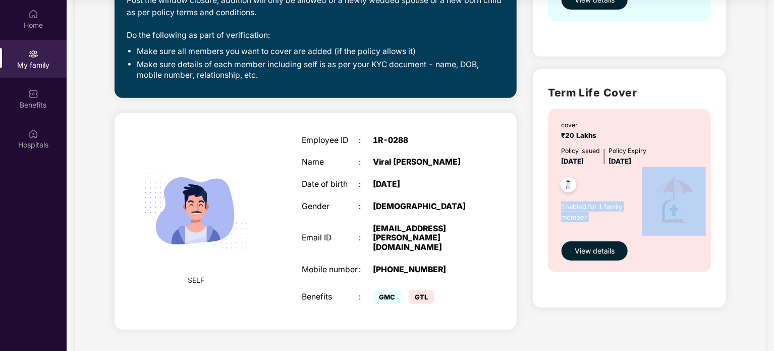
click at [572, 217] on span "Enabled for 1 family member" at bounding box center [601, 211] width 81 height 21
click at [602, 203] on span "Enabled for 1 family member" at bounding box center [601, 211] width 81 height 21
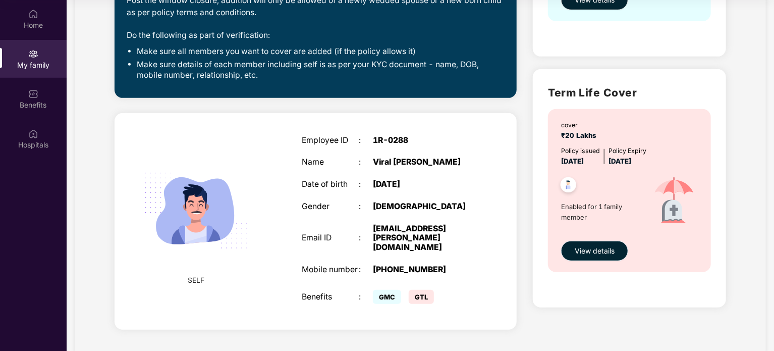
click at [583, 241] on button "View details" at bounding box center [594, 251] width 67 height 20
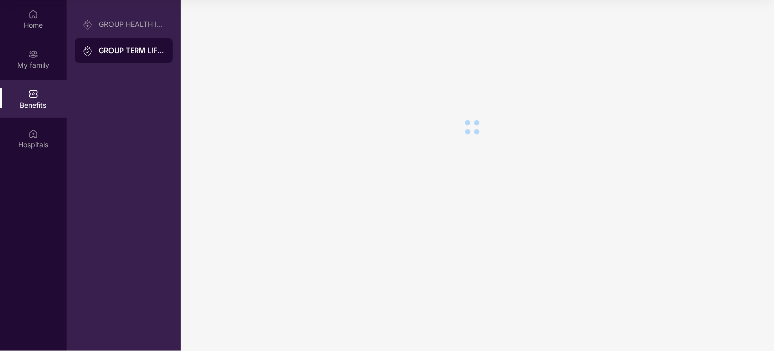
scroll to position [0, 0]
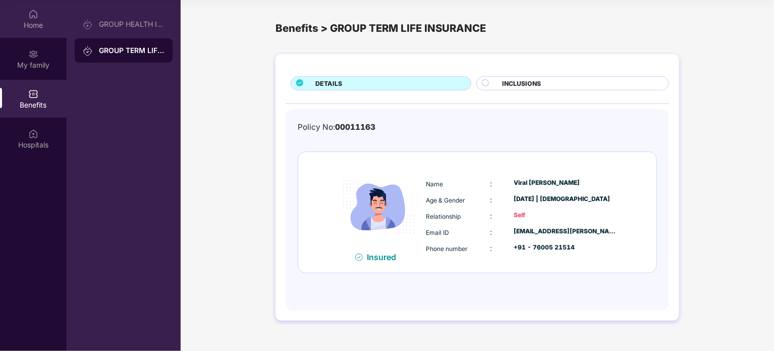
click at [37, 20] on div "Home" at bounding box center [33, 25] width 67 height 10
